Goal: Task Accomplishment & Management: Use online tool/utility

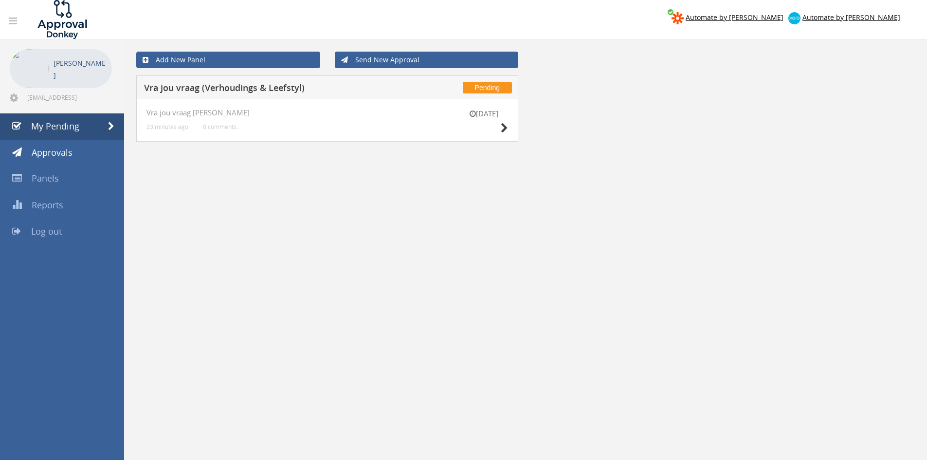
click at [500, 125] on div "[DATE]" at bounding box center [484, 123] width 49 height 28
click at [505, 130] on icon at bounding box center [504, 128] width 7 height 10
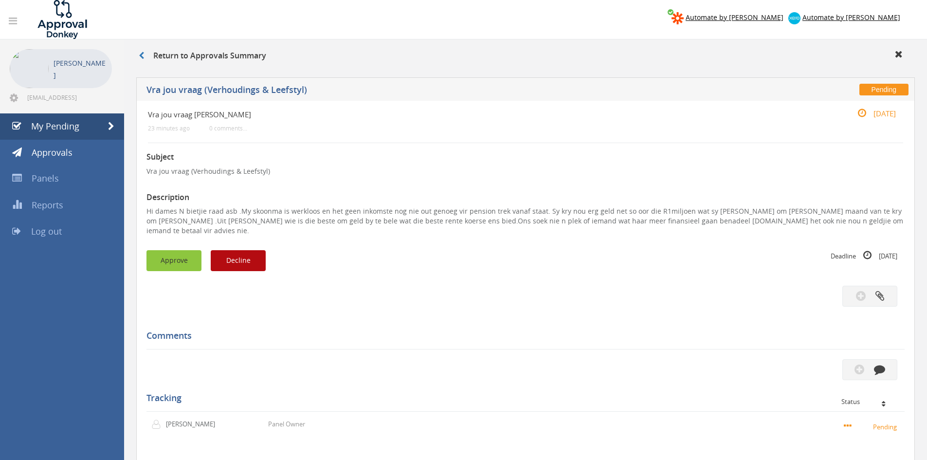
click at [161, 254] on button "Approve" at bounding box center [174, 260] width 55 height 21
